Goal: Task Accomplishment & Management: Use online tool/utility

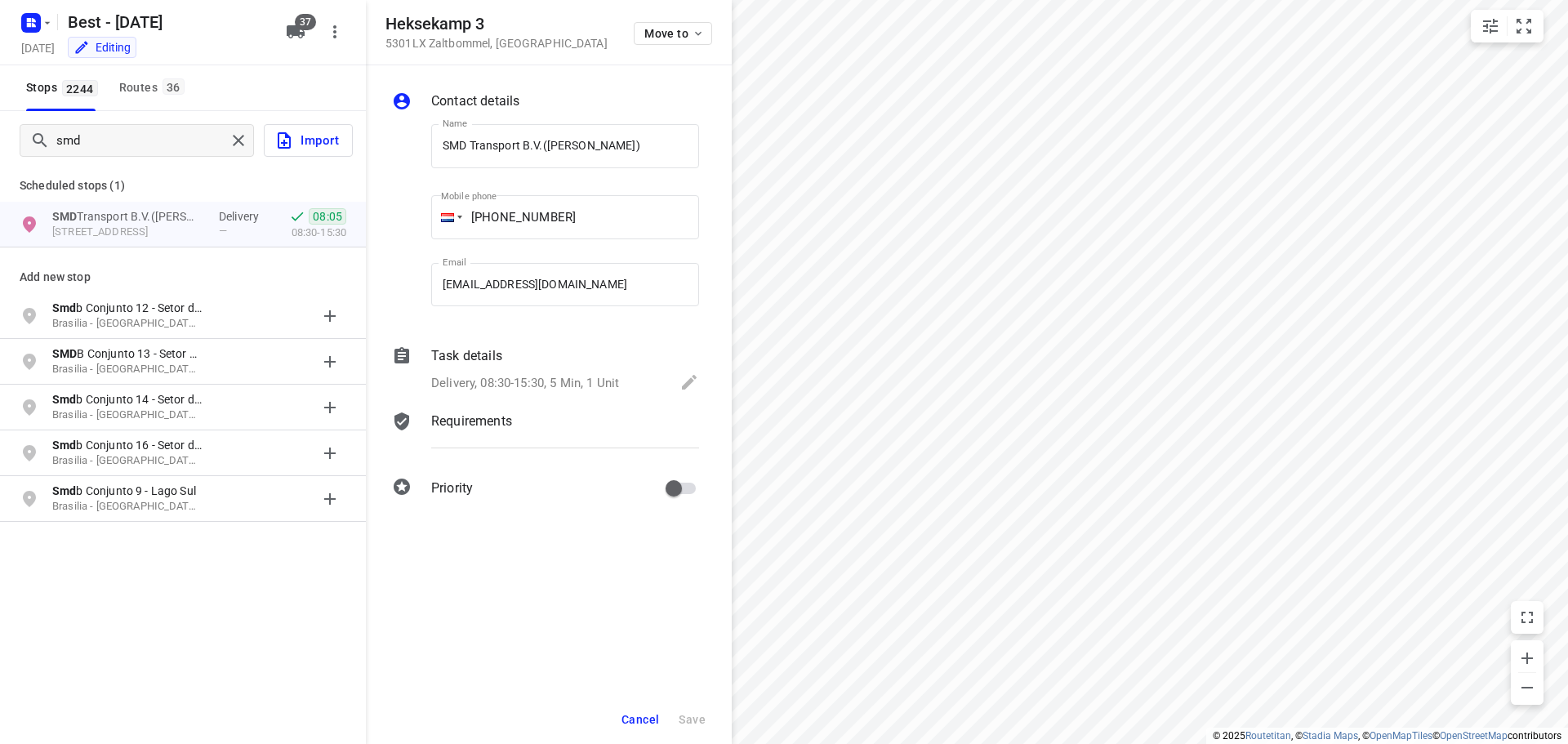
click at [278, 673] on div "smd Import Scheduled stops ( 1 ) SMD Transport B.V.([PERSON_NAME]) Heksekamp 3,…" at bounding box center [182, 483] width 366 height 744
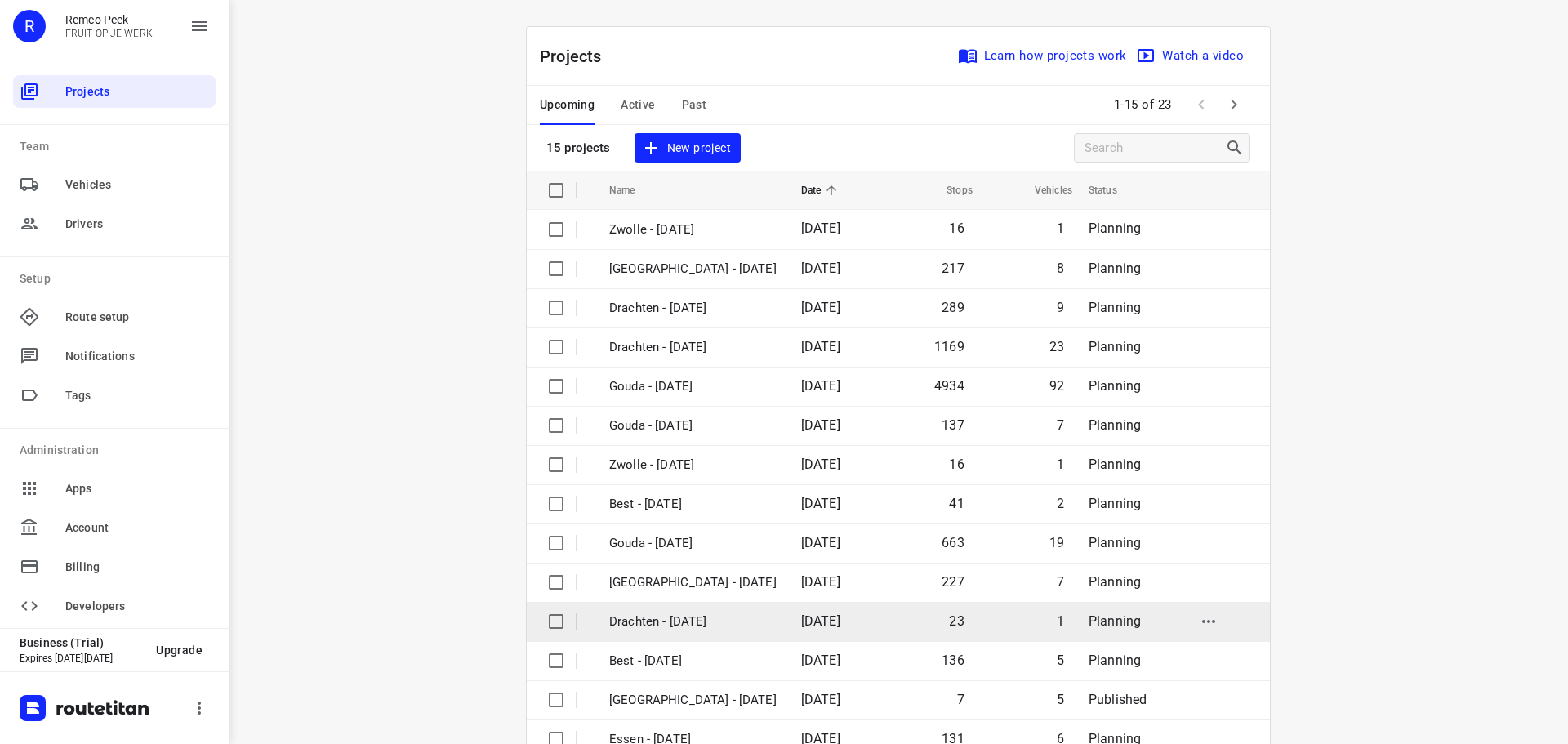
scroll to position [81, 0]
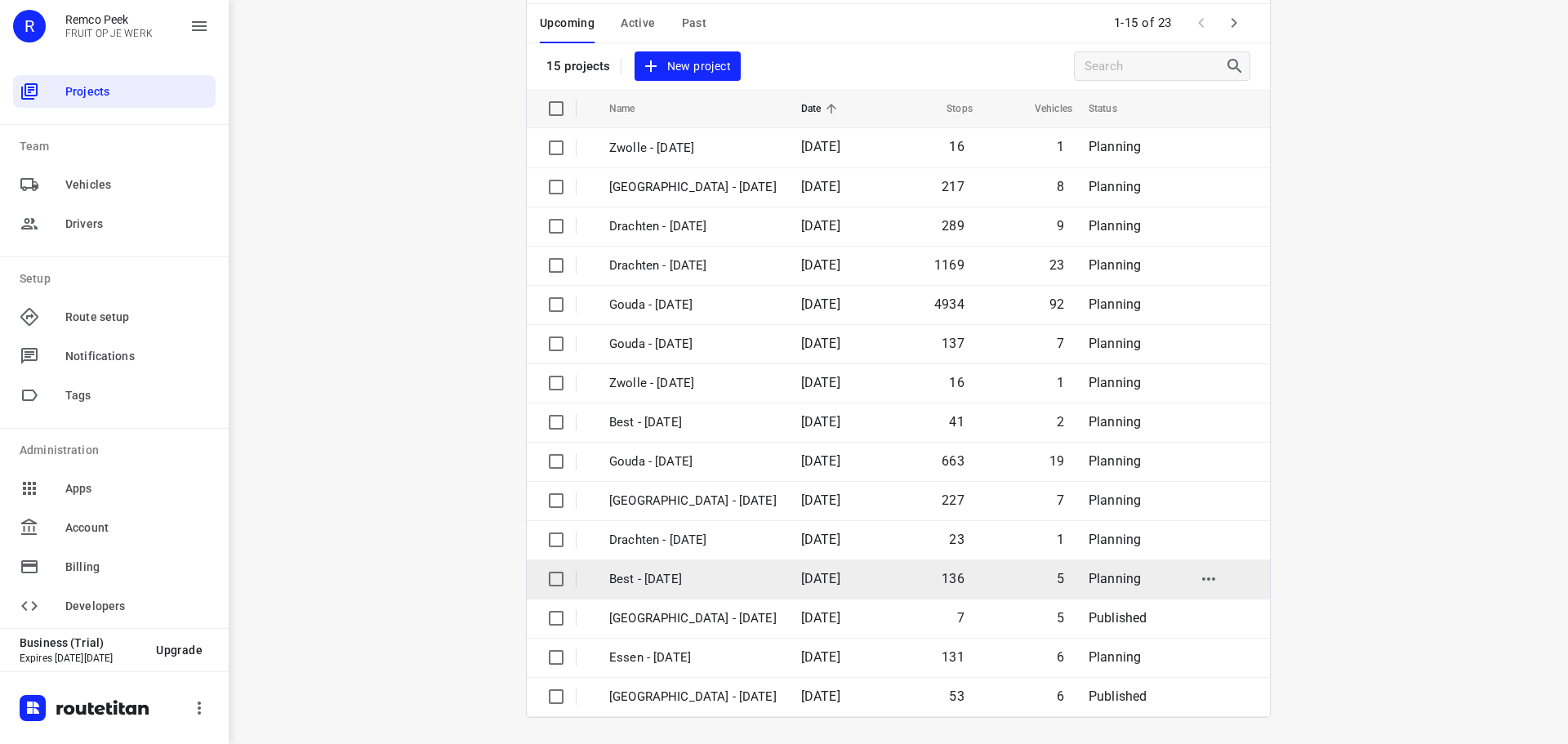
click at [655, 578] on p "Best - [DATE]" at bounding box center [692, 579] width 168 height 19
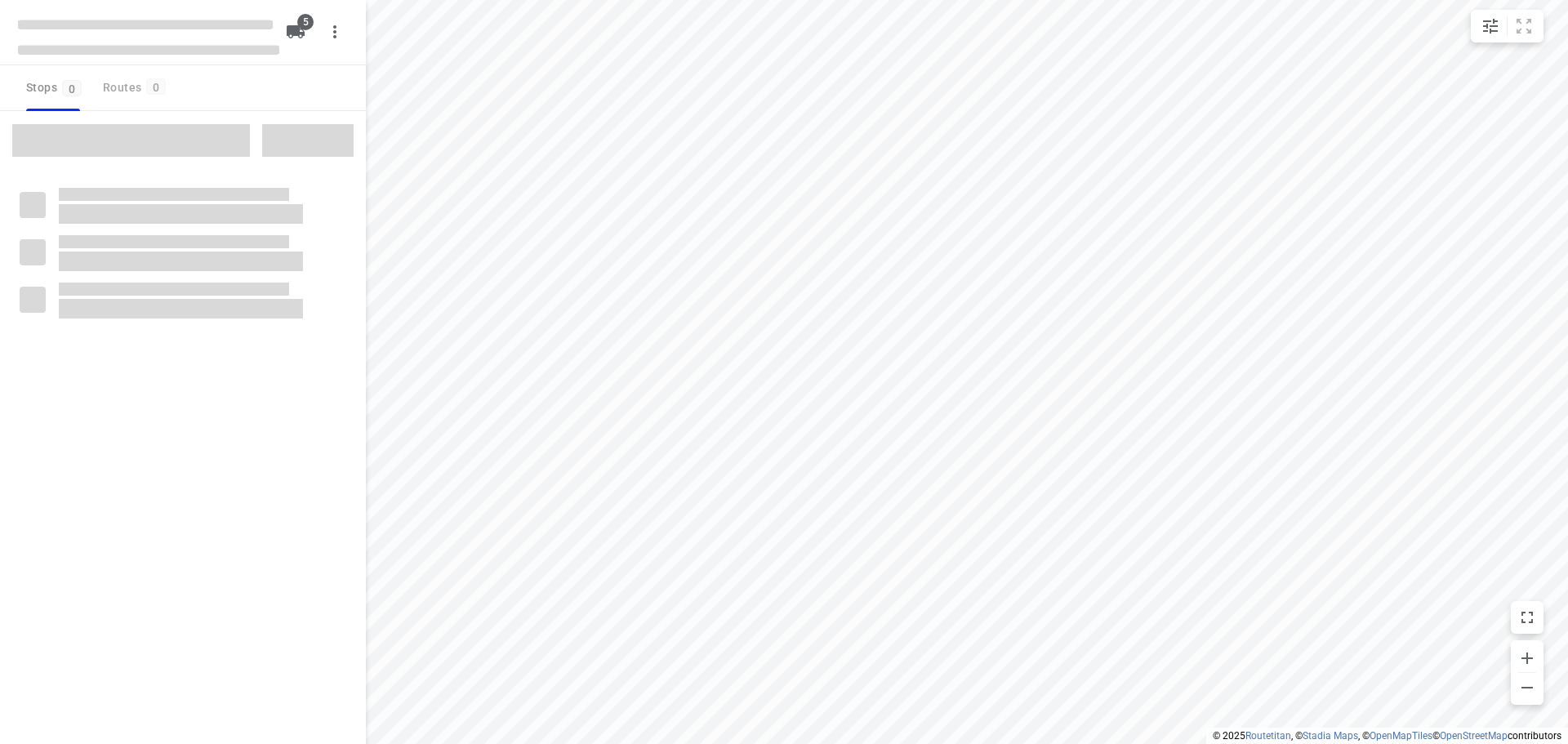
type input "distance"
checkbox input "true"
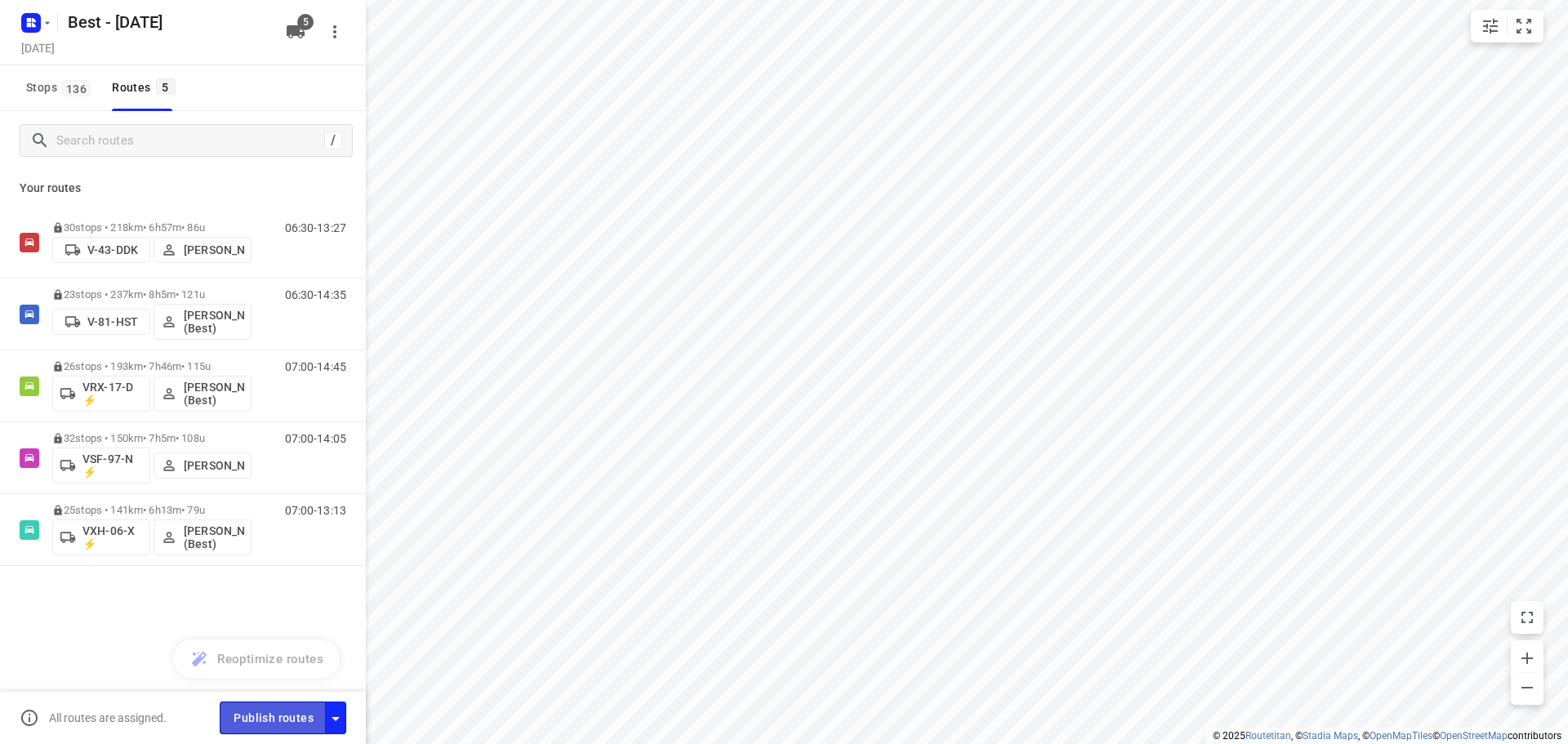
click at [280, 706] on button "Publish routes" at bounding box center [272, 717] width 106 height 32
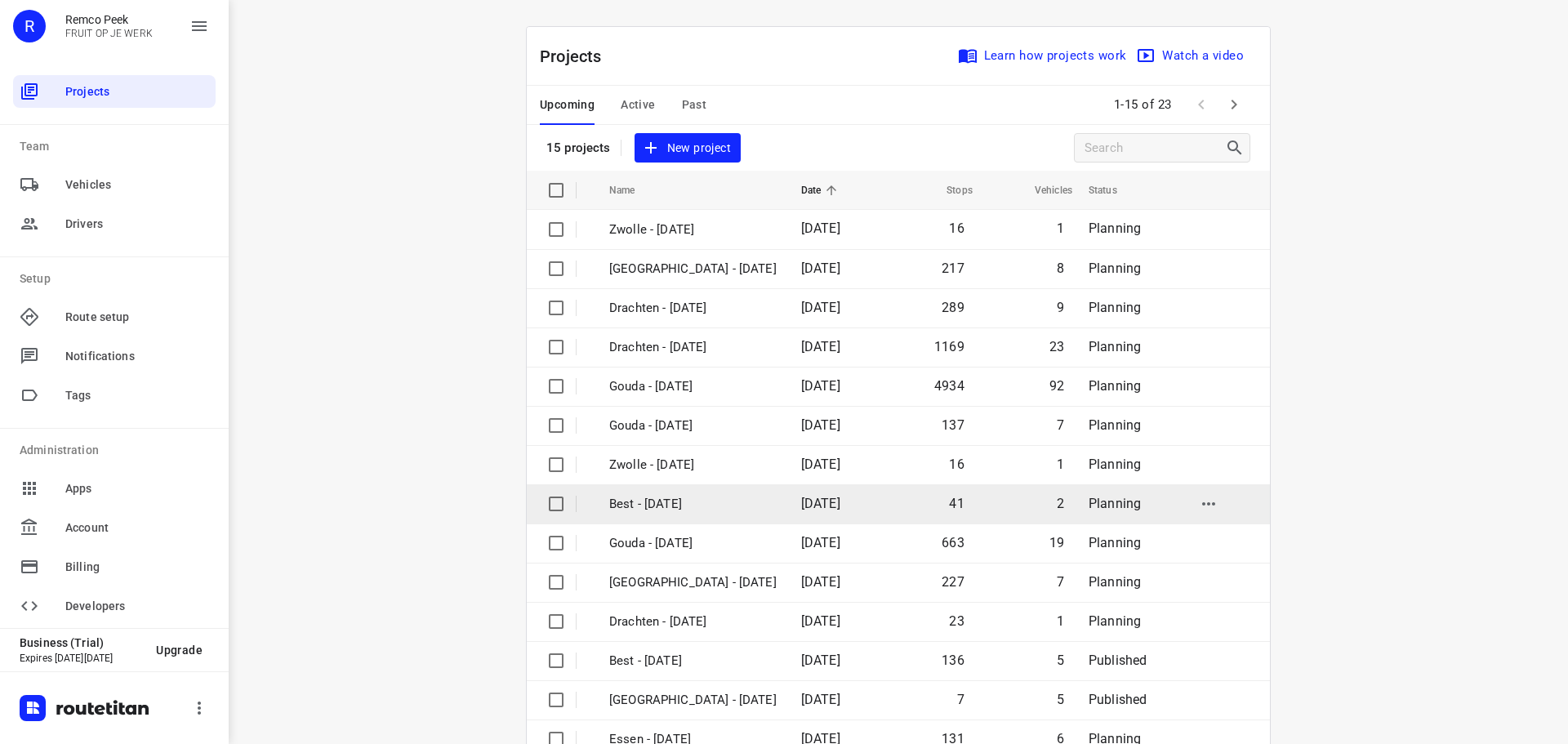
click at [635, 495] on p "Best - [DATE]" at bounding box center [692, 504] width 168 height 19
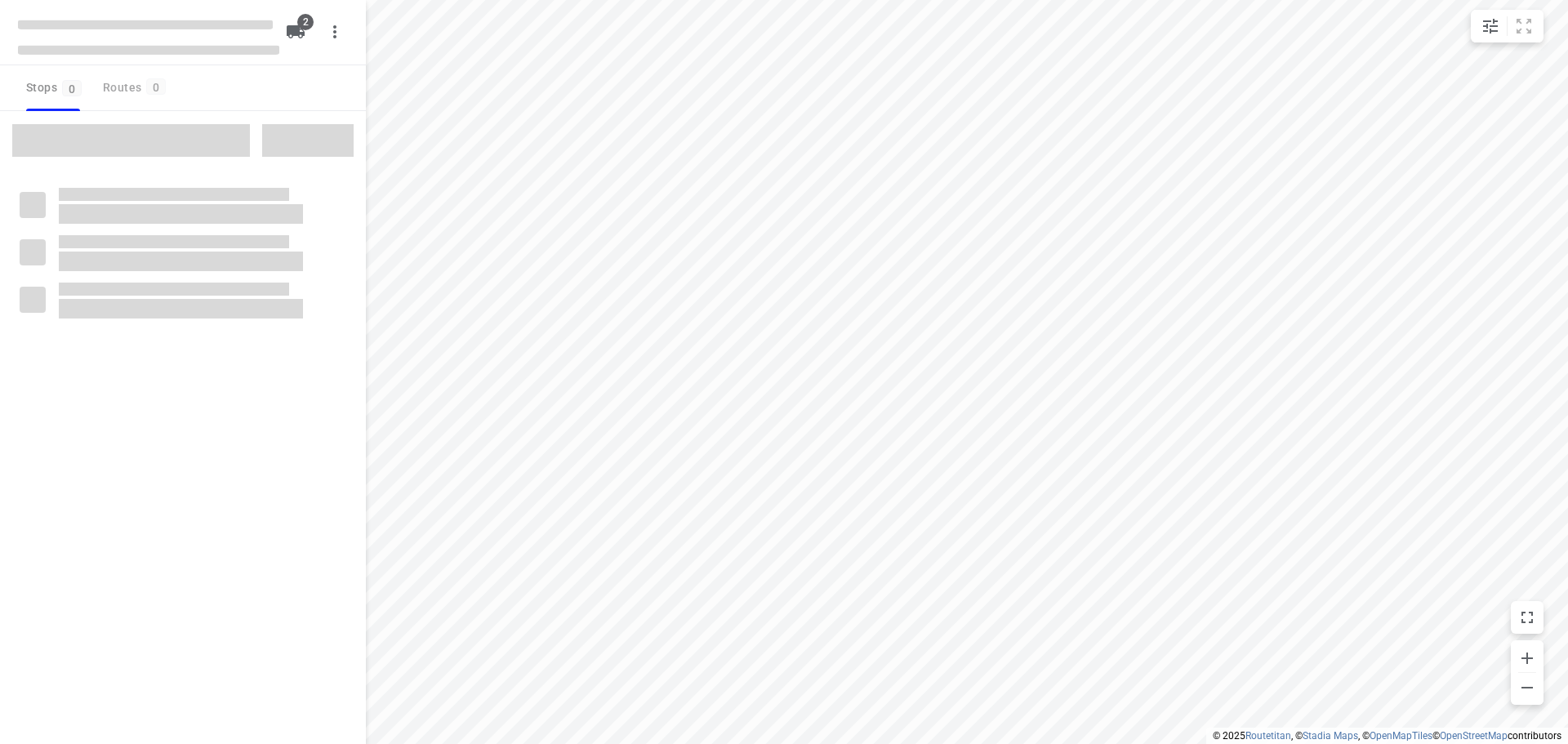
type input "distance"
checkbox input "true"
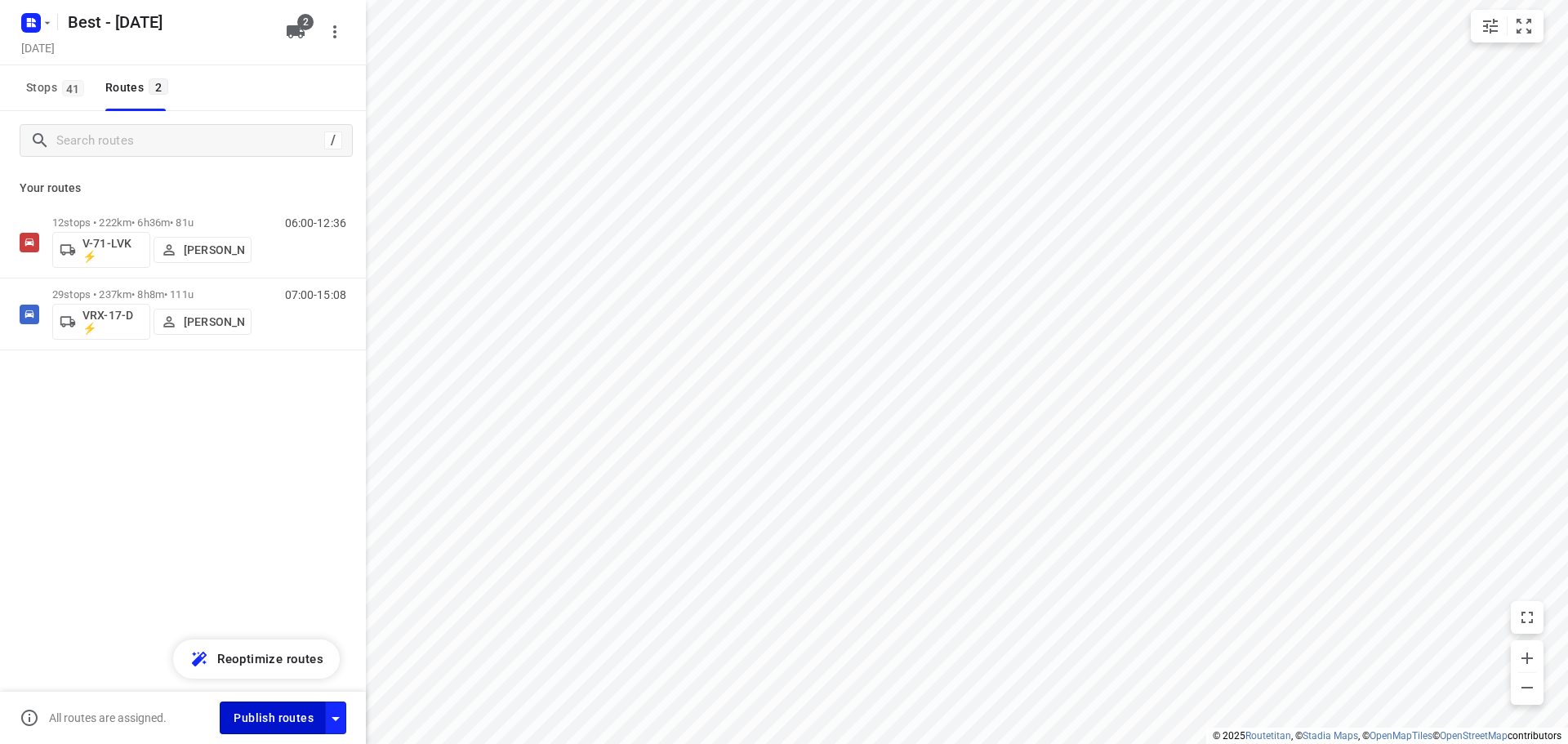
click at [292, 714] on span "Publish routes" at bounding box center [273, 718] width 80 height 21
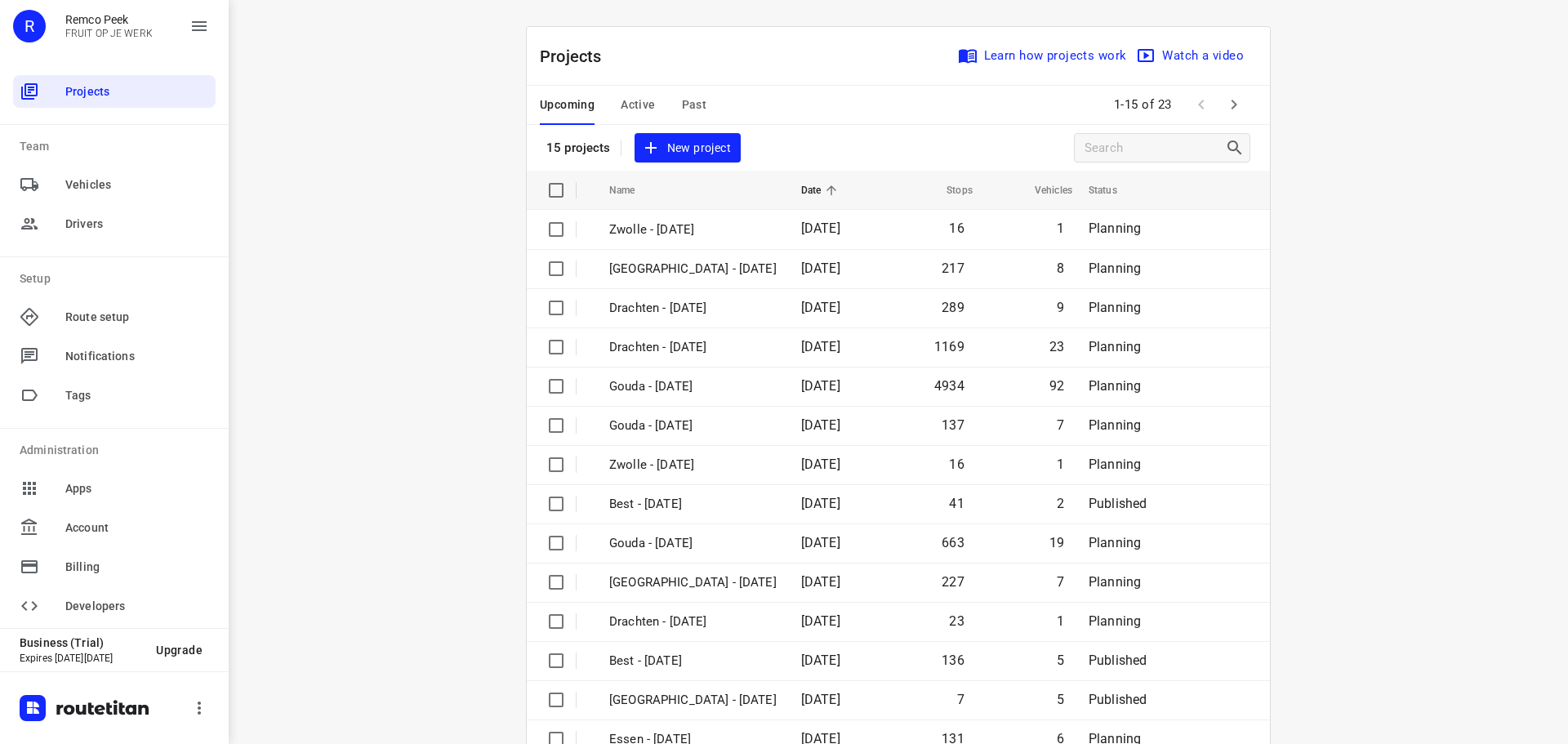
click at [1432, 516] on div "i © 2025 Routetitan , © Stadia Maps , © OpenMapTiles © OpenStreetMap contributo…" at bounding box center [899, 372] width 1339 height 744
click at [1237, 99] on icon "button" at bounding box center [1234, 104] width 20 height 20
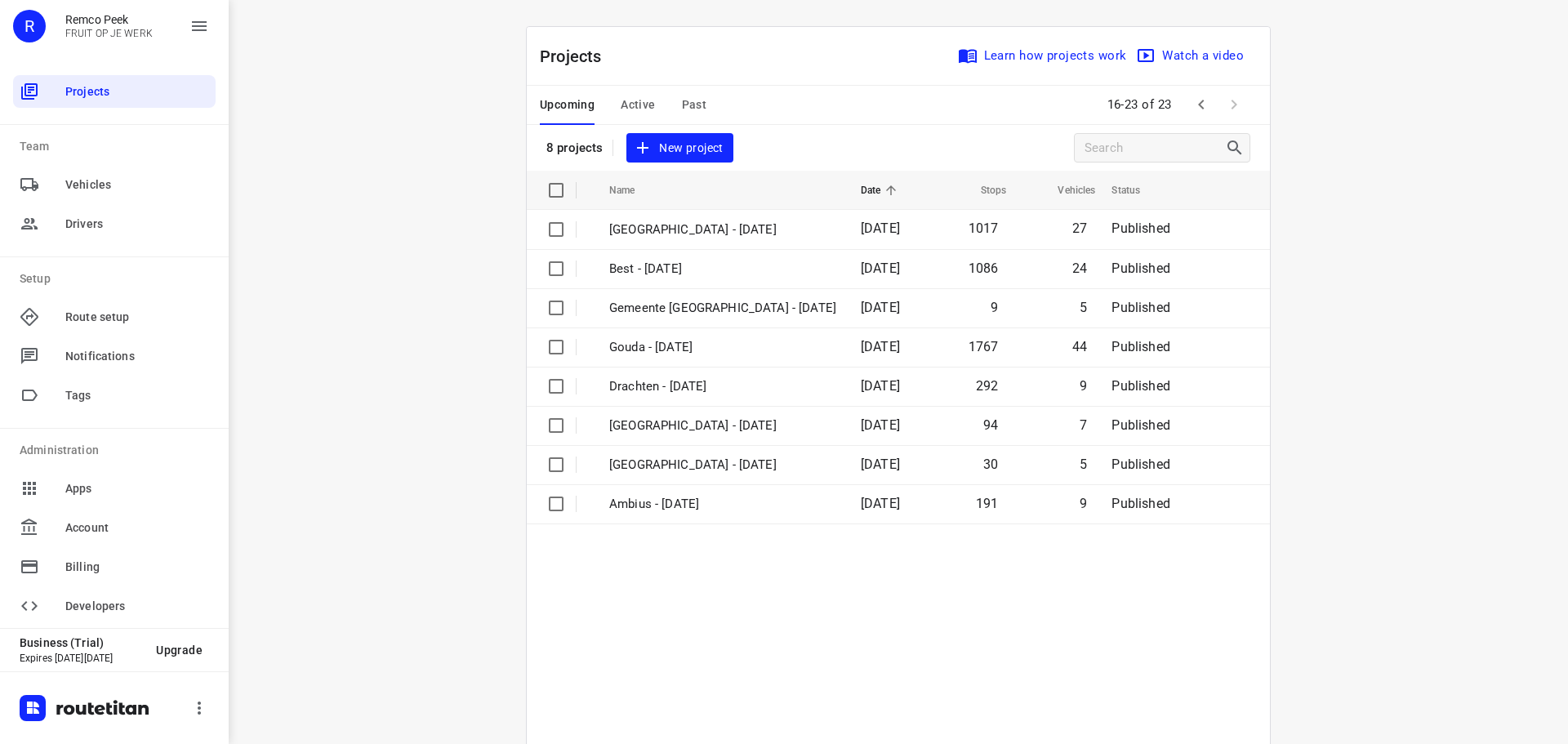
drag, startPoint x: 438, startPoint y: 325, endPoint x: 307, endPoint y: 102, distance: 258.6
click at [307, 102] on div "i © 2025 Routetitan , © Stadia Maps , © OpenMapTiles © OpenStreetMap contributo…" at bounding box center [899, 372] width 1339 height 744
click at [395, 159] on div "i © 2025 Routetitan , © Stadia Maps , © OpenMapTiles © OpenStreetMap contributo…" at bounding box center [899, 372] width 1339 height 744
click at [268, 517] on div "i © 2025 Routetitan , © Stadia Maps , © OpenMapTiles © OpenStreetMap contributo…" at bounding box center [899, 372] width 1339 height 744
drag, startPoint x: 444, startPoint y: 682, endPoint x: 205, endPoint y: 693, distance: 239.3
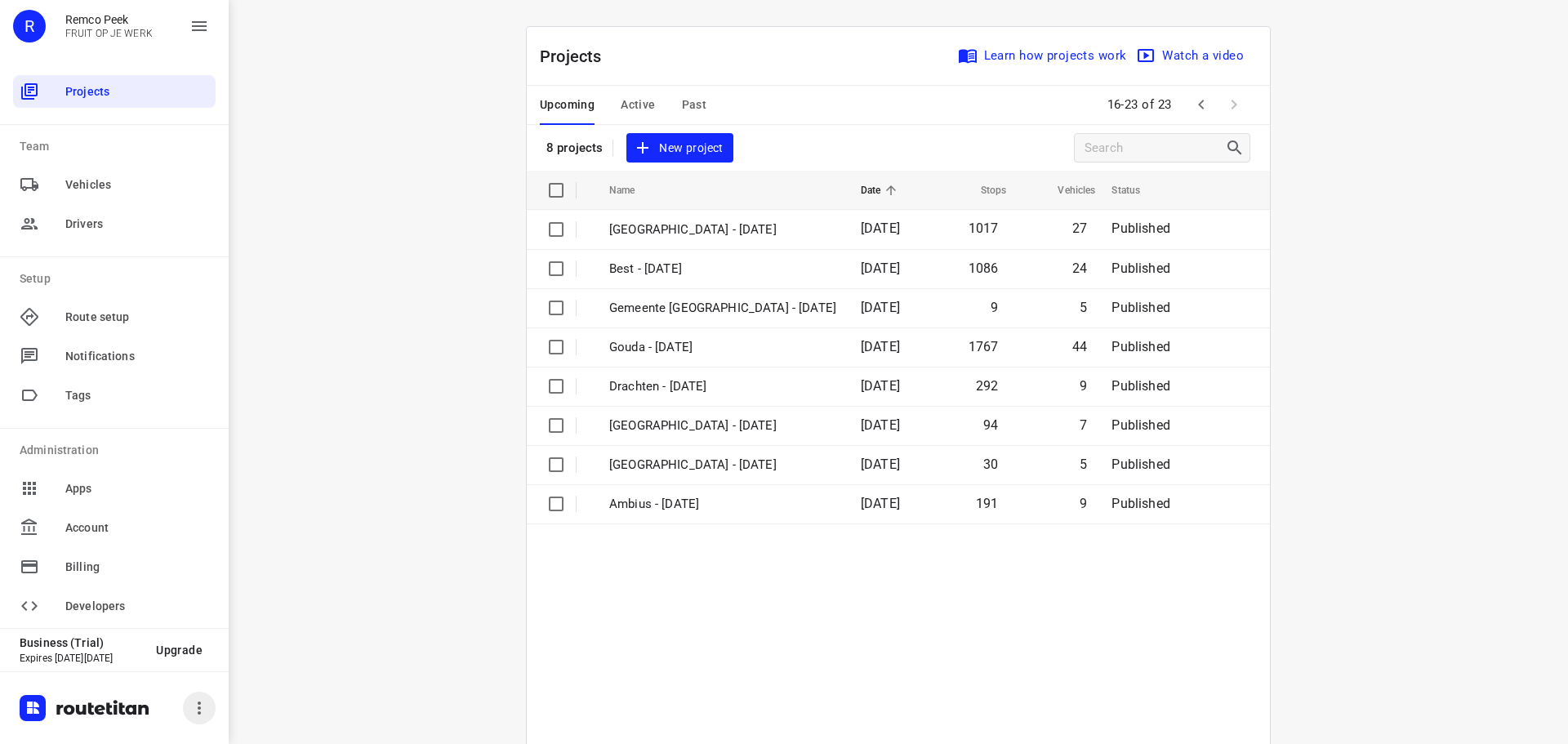
click at [444, 682] on div "i © 2025 Routetitan , © Stadia Maps , © OpenMapTiles © OpenStreetMap contributo…" at bounding box center [899, 372] width 1339 height 744
